Goal: Task Accomplishment & Management: Manage account settings

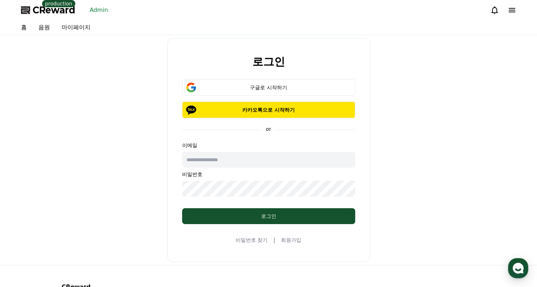
click at [98, 10] on link "Admin" at bounding box center [99, 10] width 24 height 12
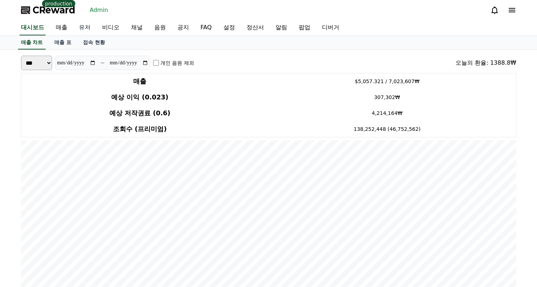
click at [93, 26] on link "유저" at bounding box center [84, 27] width 23 height 15
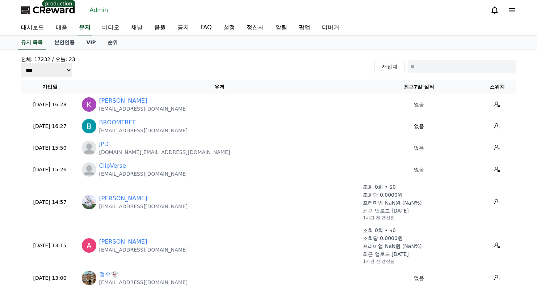
click at [416, 72] on input at bounding box center [462, 66] width 109 height 13
paste input "**********"
type input "**********"
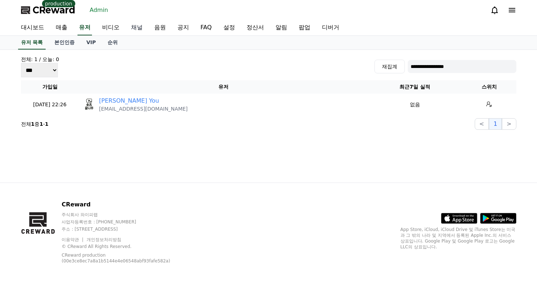
click at [140, 28] on link "채널" at bounding box center [136, 27] width 23 height 15
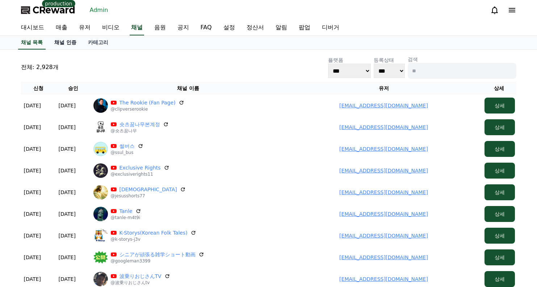
click at [72, 45] on link "채널 인증" at bounding box center [66, 43] width 34 height 14
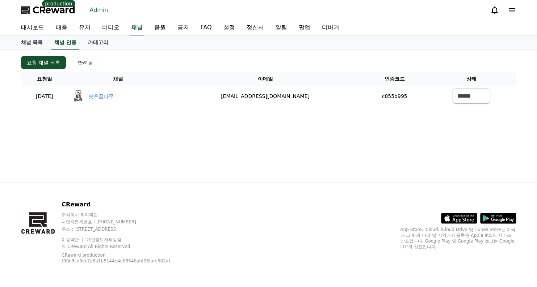
click at [222, 62] on div "요청 채널 목록 반려됨" at bounding box center [268, 63] width 495 height 14
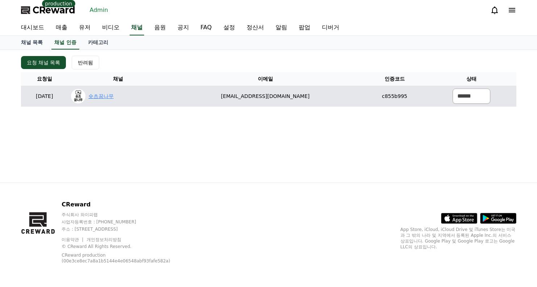
click at [114, 97] on link "숏츠꿈나무" at bounding box center [100, 97] width 25 height 8
click at [469, 92] on select "****** *** ***" at bounding box center [471, 96] width 38 height 15
select select "********"
click at [452, 89] on select "****** *** ***" at bounding box center [471, 96] width 38 height 15
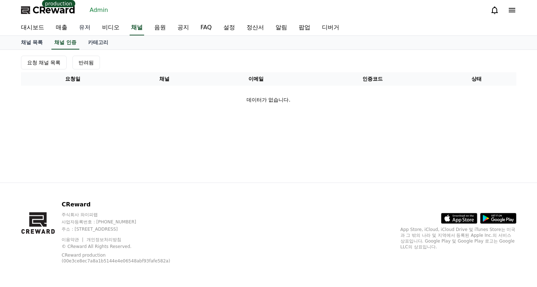
click at [81, 28] on link "유저" at bounding box center [84, 27] width 23 height 15
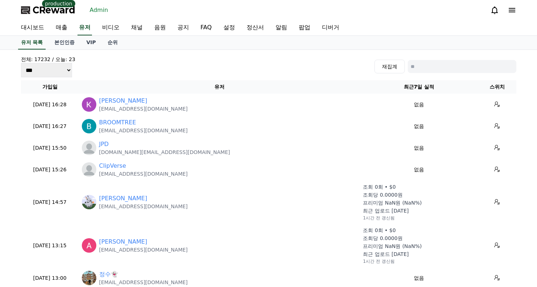
click at [432, 65] on input at bounding box center [462, 66] width 109 height 13
paste input "**********"
type input "**********"
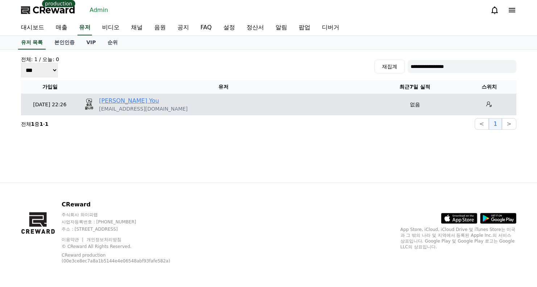
click at [110, 98] on link "[PERSON_NAME] You" at bounding box center [129, 101] width 60 height 9
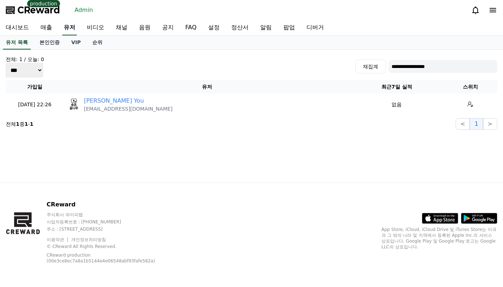
click at [76, 25] on link "유저" at bounding box center [69, 27] width 14 height 15
click at [48, 28] on link "매출" at bounding box center [46, 27] width 23 height 15
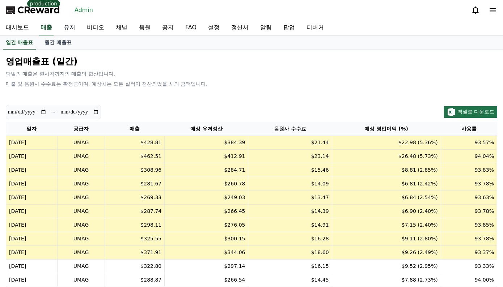
click at [71, 28] on link "유저" at bounding box center [69, 27] width 23 height 15
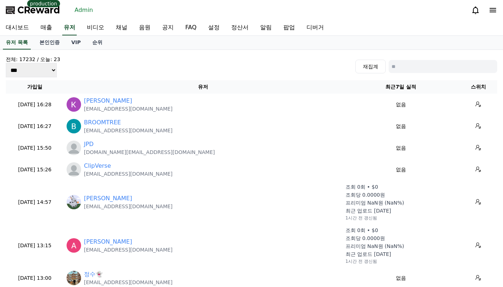
click at [33, 13] on span "CReward" at bounding box center [38, 10] width 43 height 12
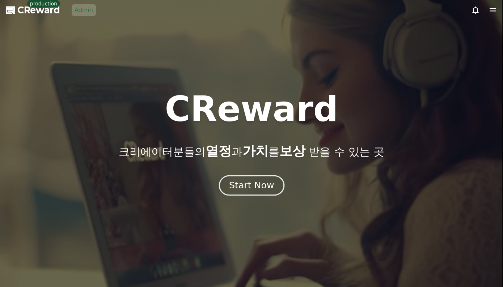
click at [254, 180] on div "Start Now" at bounding box center [251, 186] width 45 height 12
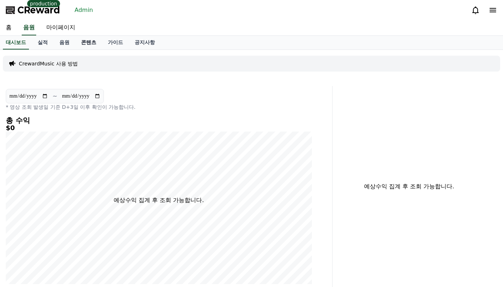
click at [101, 45] on link "콘텐츠" at bounding box center [88, 43] width 27 height 14
click at [111, 44] on link "가이드" at bounding box center [115, 43] width 27 height 14
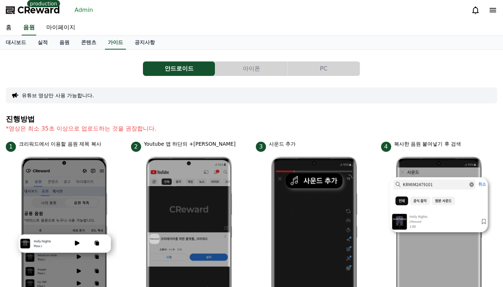
click at [309, 69] on button "PC" at bounding box center [324, 69] width 72 height 14
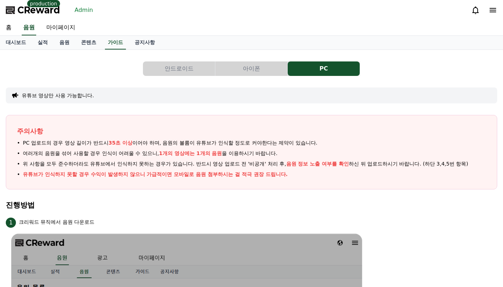
click at [90, 5] on link "Admin" at bounding box center [84, 10] width 24 height 12
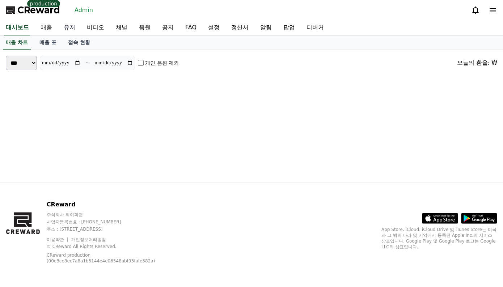
click at [79, 26] on link "유저" at bounding box center [69, 27] width 23 height 15
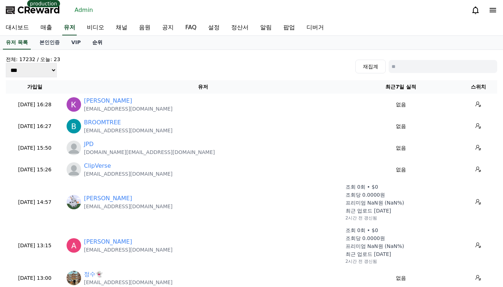
click at [92, 46] on link "순위" at bounding box center [98, 43] width 22 height 14
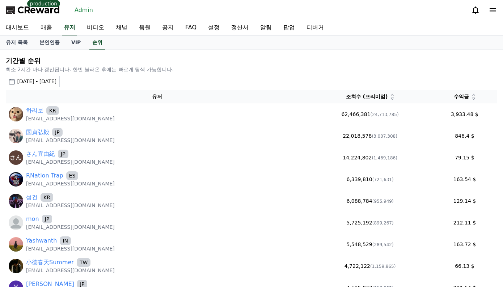
click at [52, 78] on div "[DATE] - [DATE]" at bounding box center [36, 82] width 39 height 8
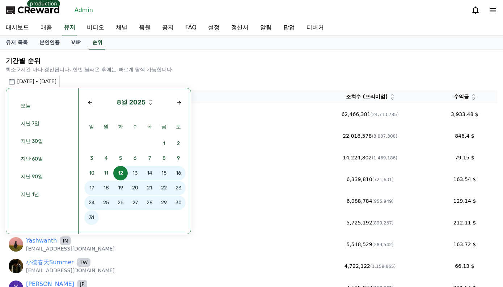
drag, startPoint x: 184, startPoint y: 105, endPoint x: 170, endPoint y: 123, distance: 22.2
click at [183, 105] on button "button" at bounding box center [179, 103] width 12 height 12
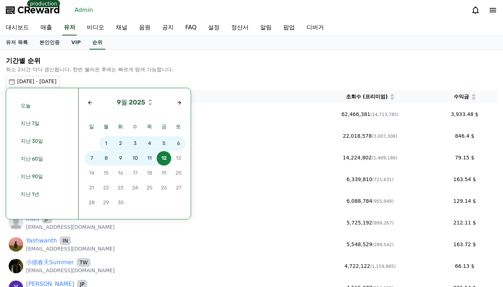
click at [132, 159] on span "10" at bounding box center [135, 158] width 14 height 14
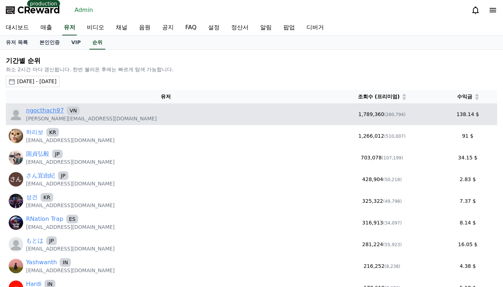
click at [58, 110] on link "ngocthach97" at bounding box center [45, 110] width 38 height 9
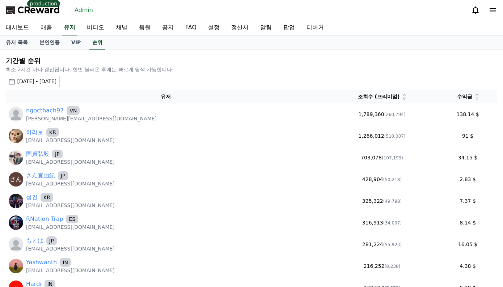
click at [88, 41] on div "유저 목록 본인인증 VIP 순위" at bounding box center [251, 43] width 503 height 14
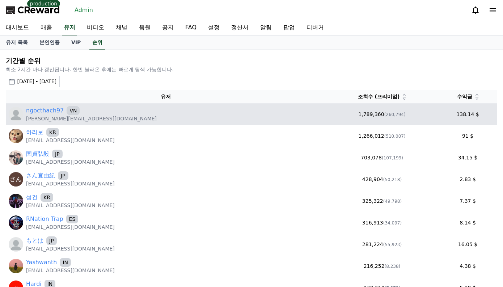
click at [52, 110] on link "ngocthach97" at bounding box center [45, 110] width 38 height 9
drag, startPoint x: 105, startPoint y: 120, endPoint x: 52, endPoint y: 75, distance: 69.6
click at [26, 121] on div "ngocthach97 VN [PERSON_NAME][EMAIL_ADDRESS][DOMAIN_NAME]" at bounding box center [166, 114] width 314 height 16
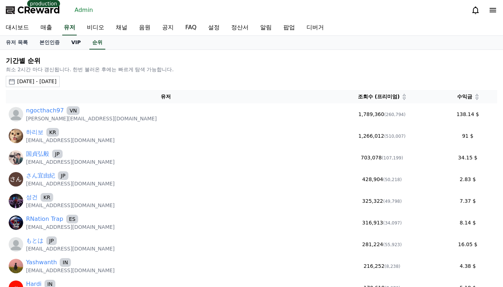
copy p "[PERSON_NAME][EMAIL_ADDRESS][DOMAIN_NAME]"
click at [67, 30] on link "유저" at bounding box center [69, 27] width 14 height 15
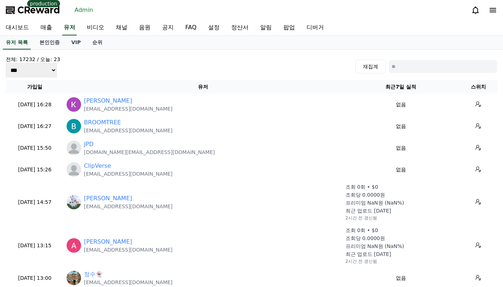
click at [402, 59] on div "전체: 17232 / [DATE]: 23 *** *** *** 재집계" at bounding box center [252, 67] width 492 height 22
click at [405, 70] on input at bounding box center [443, 66] width 109 height 13
paste input "**********"
type input "**********"
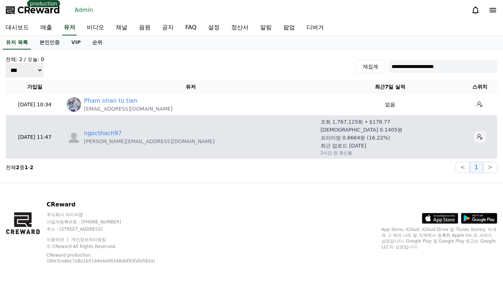
click at [477, 138] on icon at bounding box center [480, 137] width 6 height 6
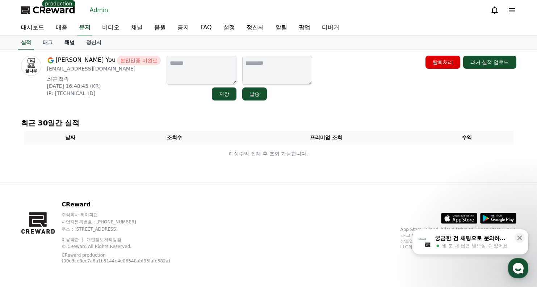
click at [78, 39] on link "채널" at bounding box center [70, 43] width 22 height 14
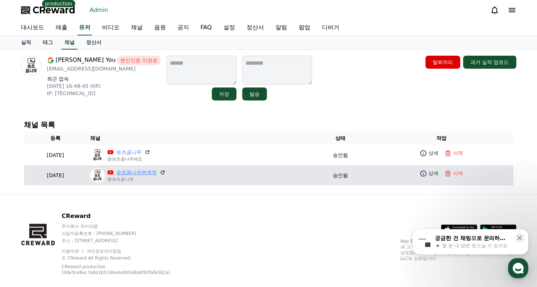
click at [157, 171] on link "숏츠꿈나무본계정" at bounding box center [136, 173] width 41 height 8
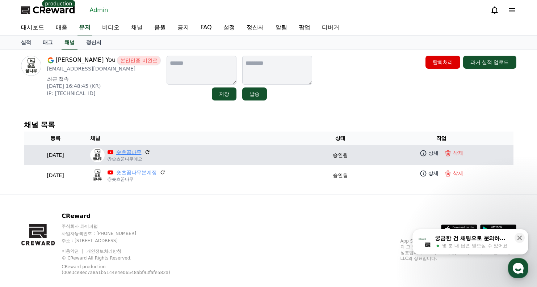
click at [142, 153] on link "숏츠꿈나무" at bounding box center [128, 153] width 25 height 8
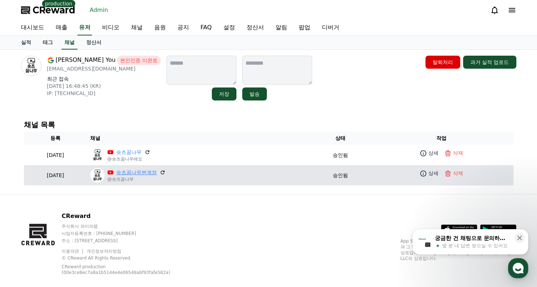
click at [157, 174] on link "숏츠꿈나무본계정" at bounding box center [136, 173] width 41 height 8
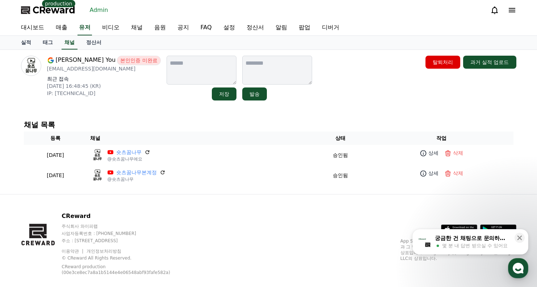
click at [332, 102] on div "Gi hong You 본인인증 미완료 kortop25@gmail.com 최근 접속 2025-09-12 16:48:45 (KR) IP: 112.…" at bounding box center [268, 78] width 501 height 51
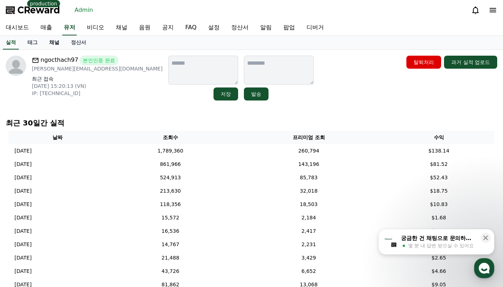
click at [55, 46] on link "채널" at bounding box center [54, 43] width 22 height 14
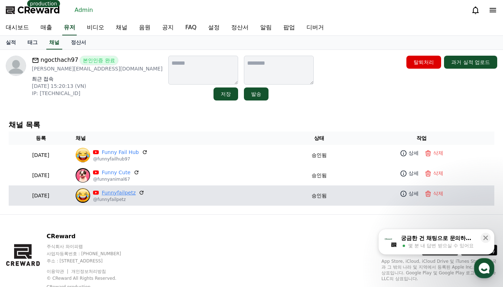
click at [130, 191] on link "Funnyfailpetz" at bounding box center [119, 193] width 34 height 8
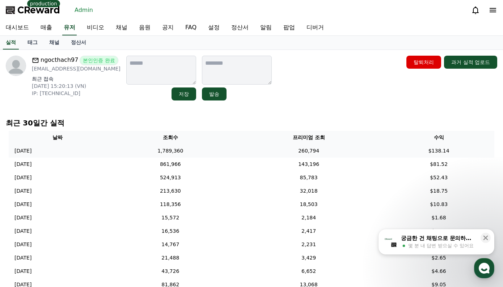
click at [197, 151] on td "1,789,360" at bounding box center [170, 150] width 127 height 13
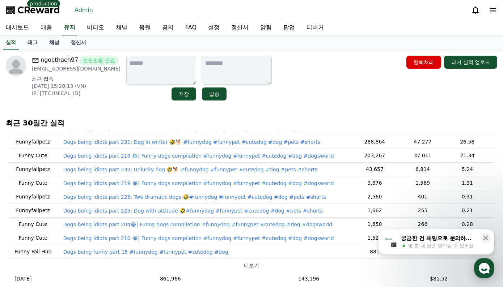
scroll to position [36, 0]
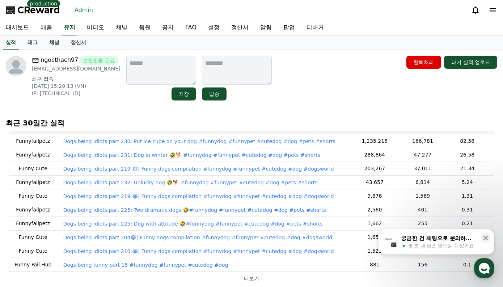
drag, startPoint x: 300, startPoint y: 76, endPoint x: 299, endPoint y: 72, distance: 4.6
click at [300, 76] on div "ngocthach97 본인인증 완료 Alexnam123997@gmail.com 최근 접속 2025-08-30 15:20:13 (VN) IP: …" at bounding box center [252, 78] width 492 height 45
